Goal: Task Accomplishment & Management: Use online tool/utility

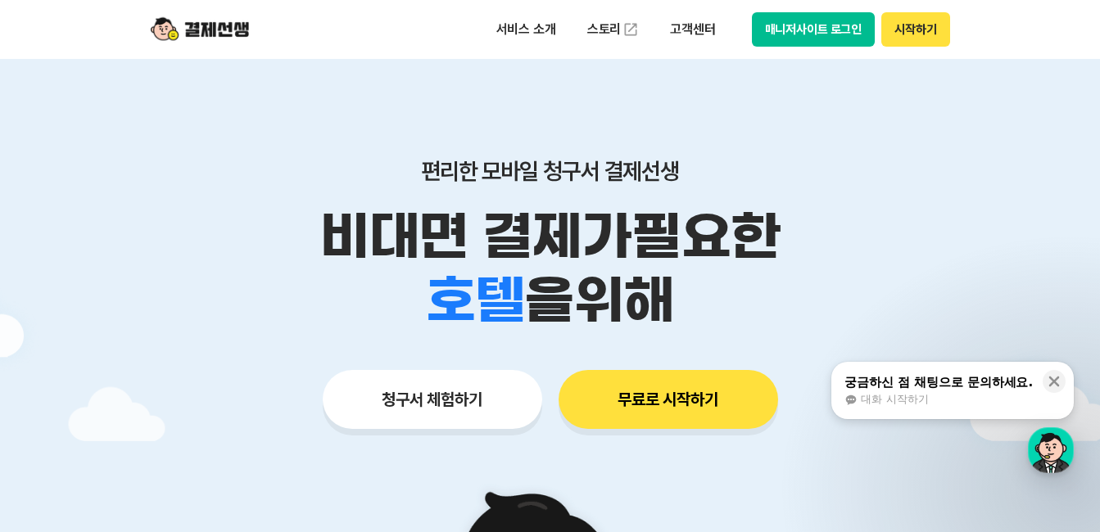
click at [816, 34] on button "매니저사이트 로그인" at bounding box center [814, 29] width 124 height 34
click at [803, 33] on button "매니저사이트 로그인" at bounding box center [814, 29] width 124 height 34
click at [776, 36] on button "매니저사이트 로그인" at bounding box center [814, 29] width 124 height 34
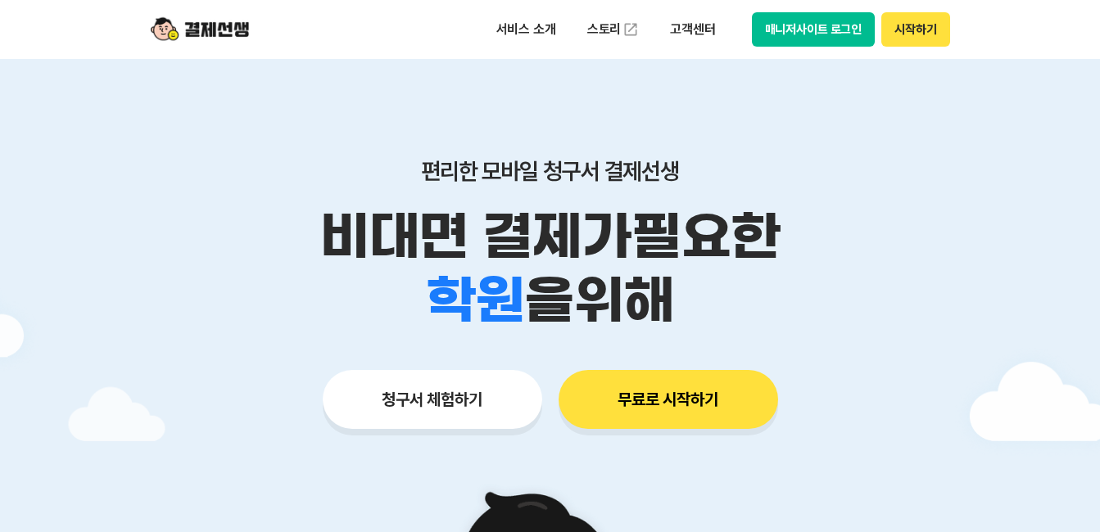
drag, startPoint x: 0, startPoint y: 0, endPoint x: 840, endPoint y: 34, distance: 840.9
click at [840, 34] on button "매니저사이트 로그인" at bounding box center [814, 29] width 124 height 34
click at [827, 26] on button "매니저사이트 로그인" at bounding box center [814, 29] width 124 height 34
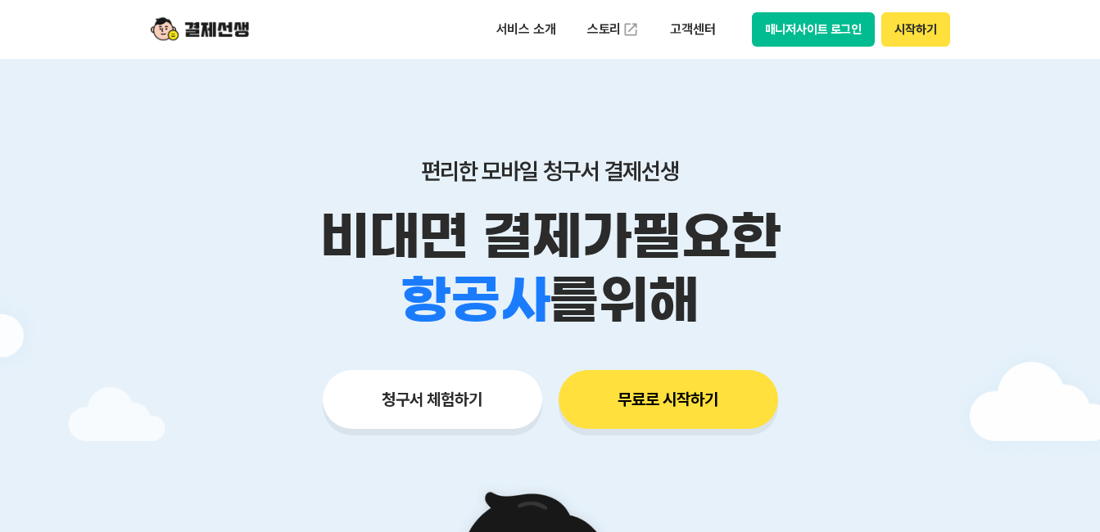
click at [852, 22] on button "매니저사이트 로그인" at bounding box center [814, 29] width 124 height 34
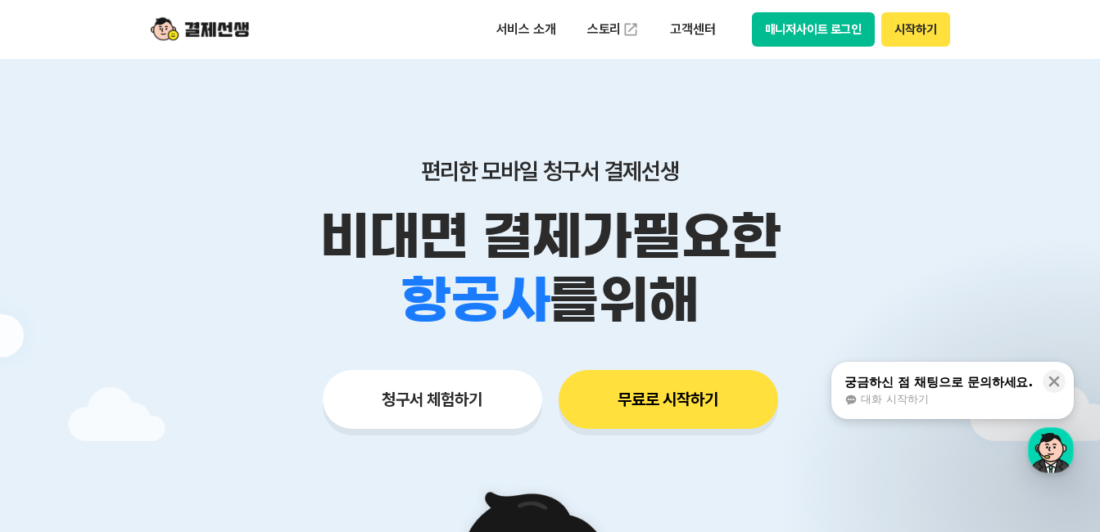
click at [654, 391] on button "무료로 시작하기" at bounding box center [667, 399] width 219 height 59
click at [786, 30] on button "매니저사이트 로그인" at bounding box center [814, 29] width 124 height 34
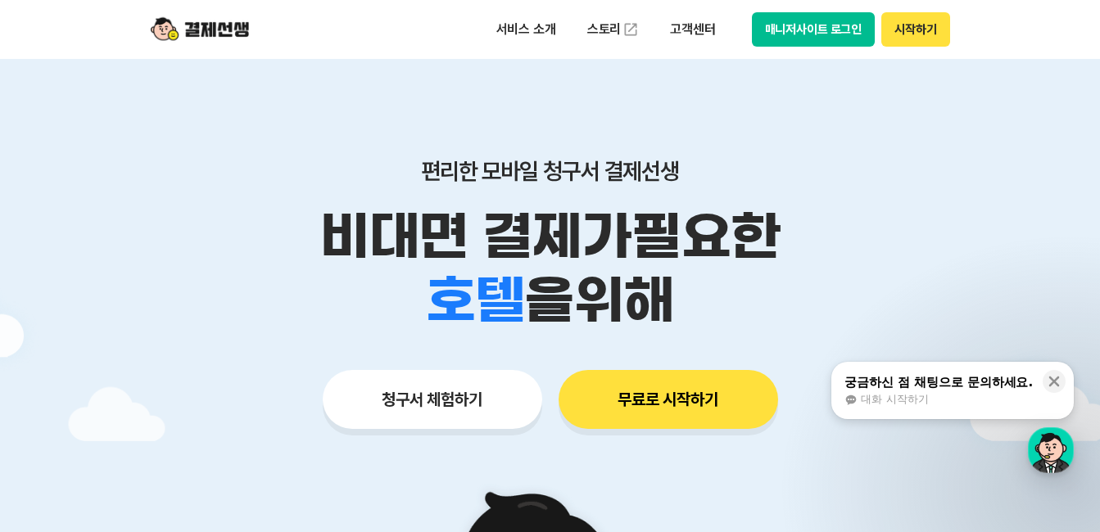
click at [825, 28] on button "매니저사이트 로그인" at bounding box center [814, 29] width 124 height 34
click at [773, 47] on div "서비스 소개 스토리 고객센터 매니저사이트 로그인 시작하기" at bounding box center [550, 29] width 839 height 59
click at [784, 25] on button "매니저사이트 로그인" at bounding box center [814, 29] width 124 height 34
